Goal: Check status: Check status

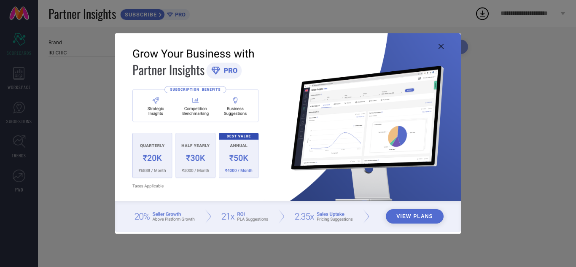
type input "All"
click at [441, 44] on icon at bounding box center [440, 46] width 5 height 5
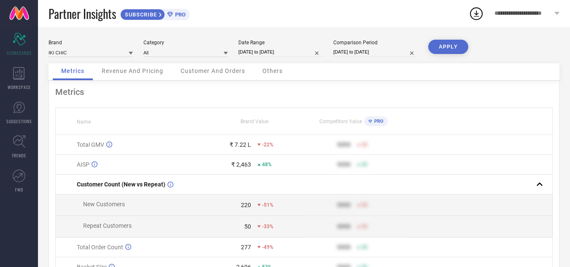
click at [120, 70] on span "Revenue And Pricing" at bounding box center [133, 70] width 62 height 7
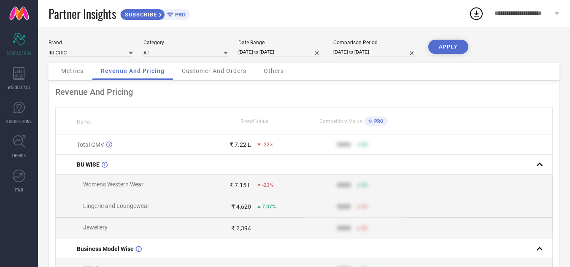
click at [219, 72] on span "Customer And Orders" at bounding box center [214, 70] width 64 height 7
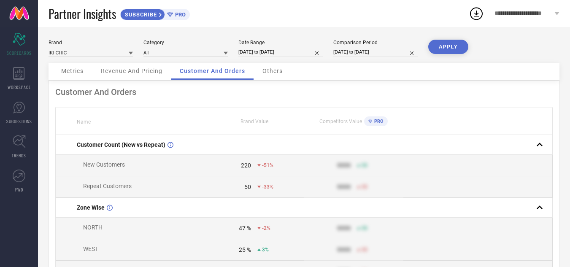
click at [275, 68] on span "Others" at bounding box center [272, 70] width 20 height 7
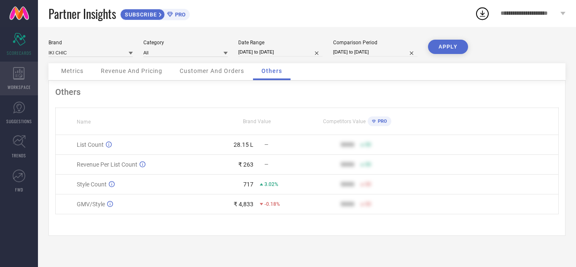
click at [14, 80] on div "WORKSPACE" at bounding box center [19, 79] width 38 height 34
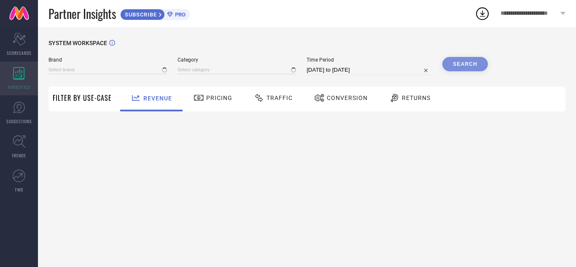
type input "IKI CHIC"
type input "All"
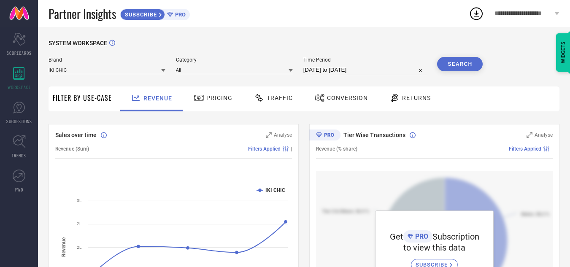
click at [317, 68] on input "[DATE] to [DATE]" at bounding box center [365, 70] width 124 height 10
select select "6"
select select "2025"
select select "7"
select select "2025"
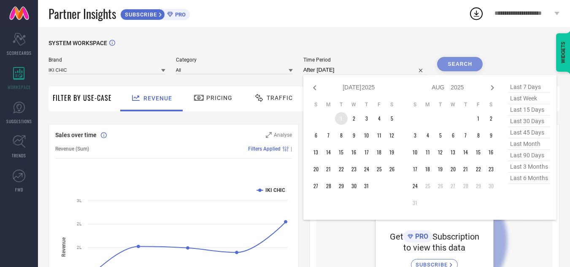
click at [343, 118] on td "1" at bounding box center [341, 118] width 13 height 13
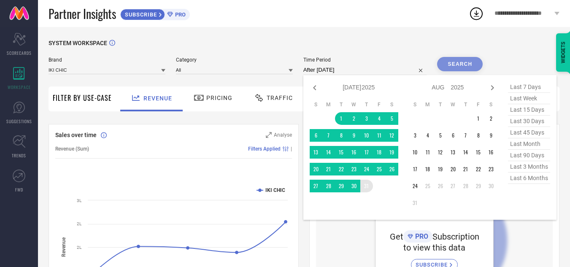
type input "[DATE] to [DATE]"
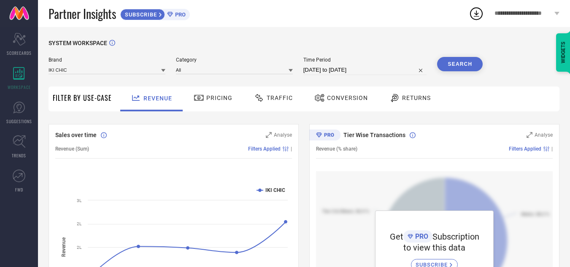
drag, startPoint x: 452, startPoint y: 60, endPoint x: 440, endPoint y: 70, distance: 15.6
click at [452, 61] on button "Search" at bounding box center [460, 64] width 46 height 14
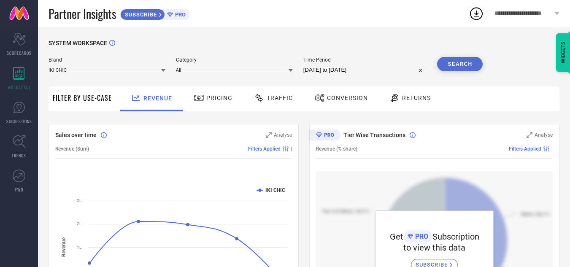
click at [394, 70] on input "[DATE] to [DATE]" at bounding box center [365, 70] width 124 height 10
select select "6"
select select "2025"
select select "7"
select select "2025"
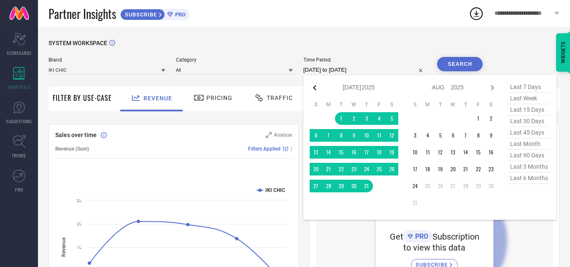
click at [318, 88] on icon at bounding box center [314, 88] width 10 height 10
select select "5"
select select "2025"
select select "6"
select select "2025"
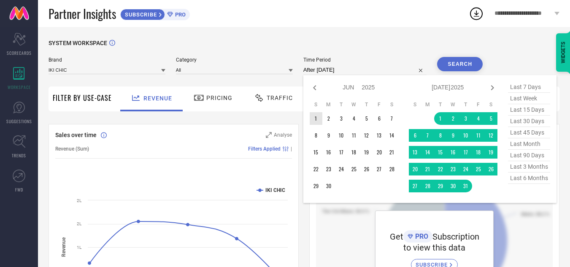
click at [317, 117] on td "1" at bounding box center [315, 118] width 13 height 13
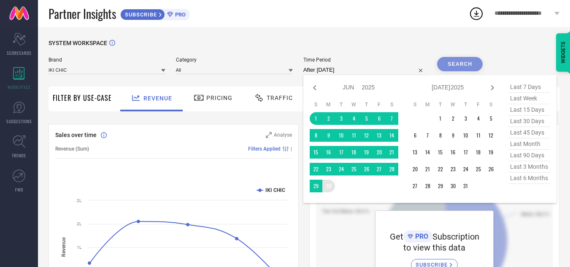
type input "[DATE] to [DATE]"
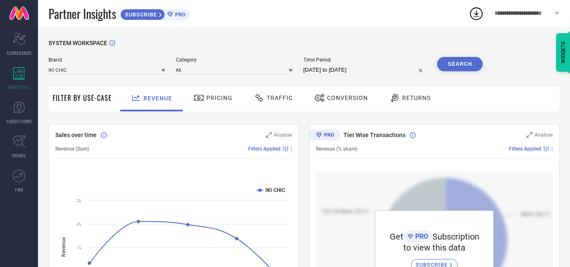
click at [462, 65] on button "Search" at bounding box center [460, 64] width 46 height 14
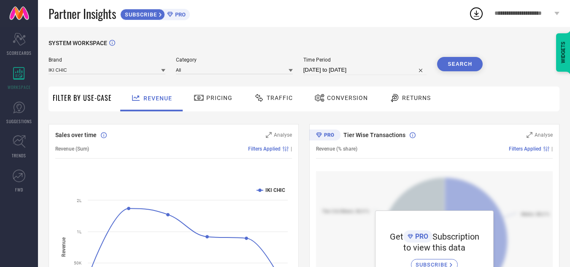
click at [388, 69] on input "[DATE] to [DATE]" at bounding box center [365, 70] width 124 height 10
select select "5"
select select "2025"
select select "6"
select select "2025"
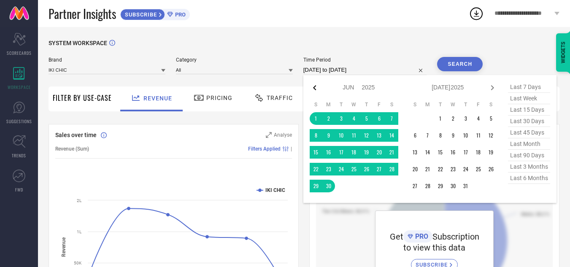
click at [315, 86] on icon at bounding box center [314, 88] width 10 height 10
select select "4"
select select "2025"
select select "5"
select select "2025"
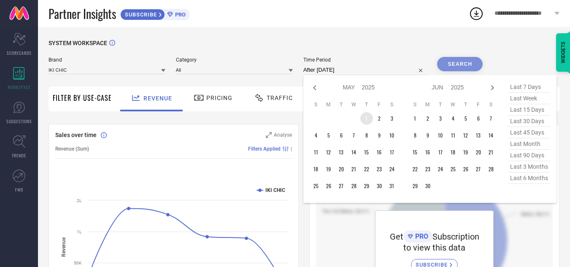
click at [367, 118] on td "1" at bounding box center [366, 118] width 13 height 13
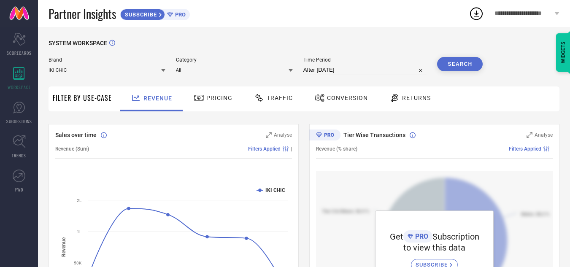
type input "[DATE] to [DATE]"
click at [457, 65] on button "Search" at bounding box center [460, 64] width 46 height 14
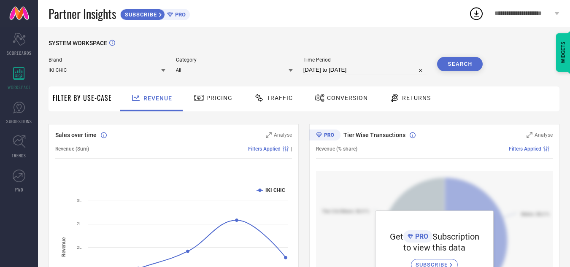
click at [396, 69] on input "[DATE] to [DATE]" at bounding box center [365, 70] width 124 height 10
select select "4"
select select "2025"
select select "5"
select select "2025"
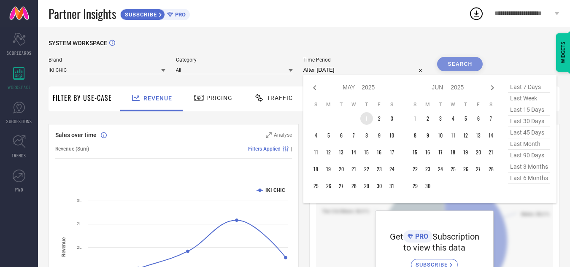
click at [369, 116] on td "1" at bounding box center [366, 118] width 13 height 13
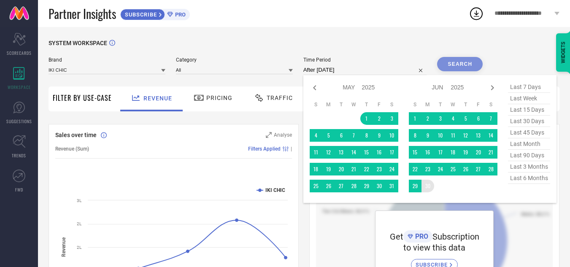
type input "[DATE] to [DATE]"
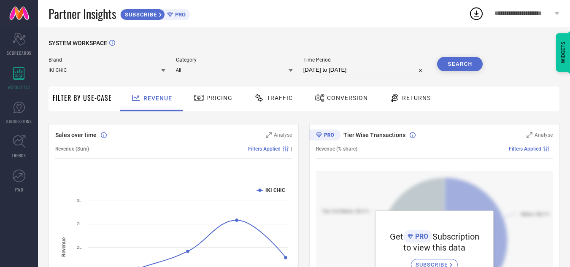
click at [455, 62] on button "Search" at bounding box center [460, 64] width 46 height 14
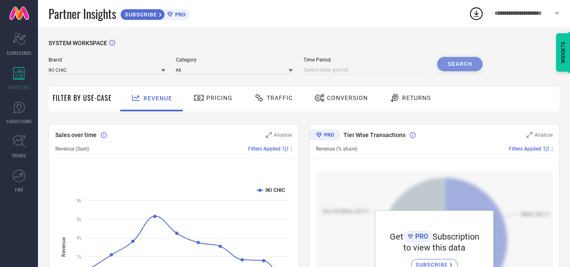
select select "7"
select select "2025"
select select "8"
select select "2025"
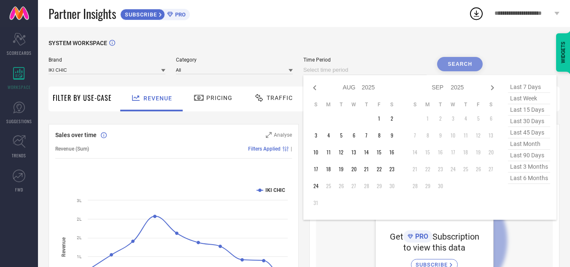
click at [365, 67] on input at bounding box center [365, 70] width 124 height 10
click at [316, 90] on icon at bounding box center [314, 87] width 3 height 5
select select "6"
select select "2025"
select select "7"
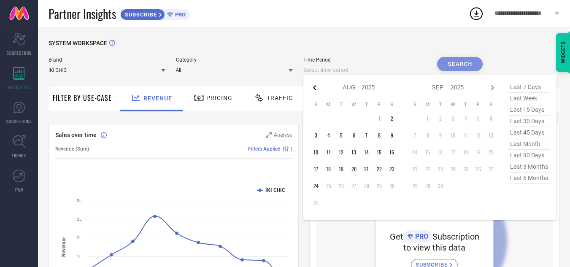
select select "2025"
drag, startPoint x: 328, startPoint y: 123, endPoint x: 345, endPoint y: 122, distance: 16.5
click at [328, 125] on table "S M T W T F S 1 2 3 4 5 6 7 8 9 10 11 12 13 14 15 16 17 18 19 20 21 22 23 24 25…" at bounding box center [353, 146] width 89 height 99
click at [345, 117] on td "1" at bounding box center [341, 118] width 13 height 13
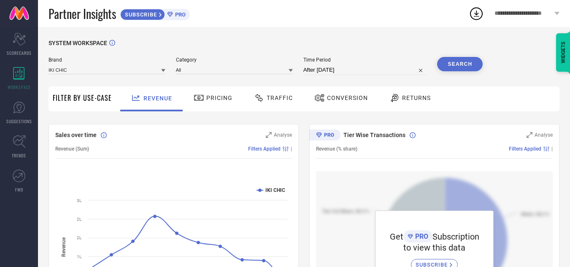
type input "[DATE] to [DATE]"
click at [447, 60] on button "Search" at bounding box center [460, 64] width 46 height 14
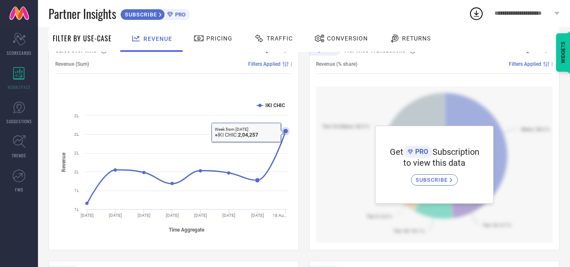
scroll to position [126, 0]
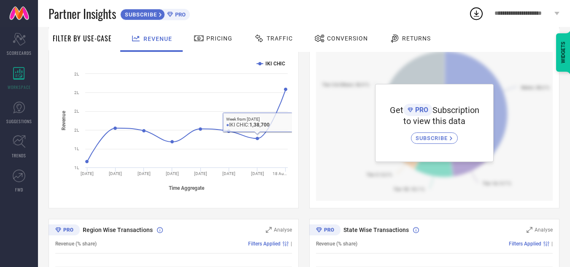
click at [213, 35] on span "Pricing" at bounding box center [219, 38] width 26 height 7
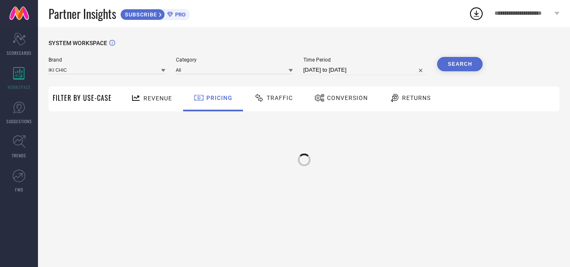
scroll to position [0, 0]
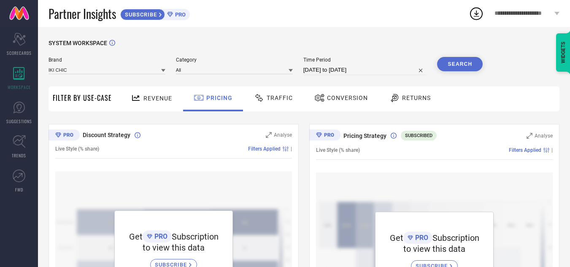
click at [270, 95] on span "Traffic" at bounding box center [279, 97] width 26 height 7
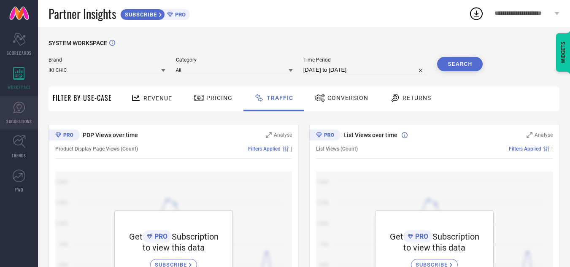
click at [18, 109] on icon at bounding box center [19, 107] width 13 height 13
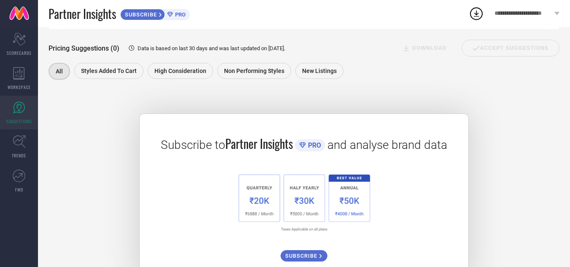
scroll to position [56, 0]
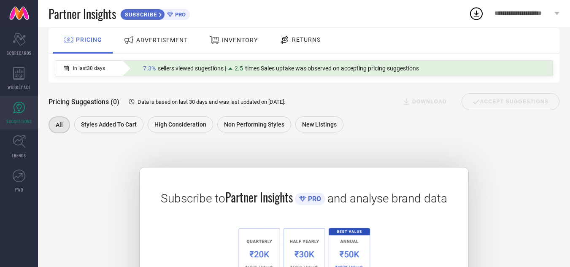
click at [308, 44] on div "RETURNS" at bounding box center [300, 39] width 46 height 14
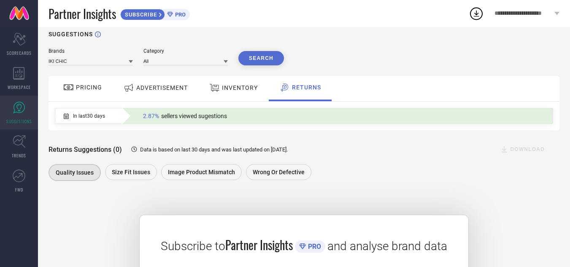
scroll to position [0, 0]
